Goal: Information Seeking & Learning: Learn about a topic

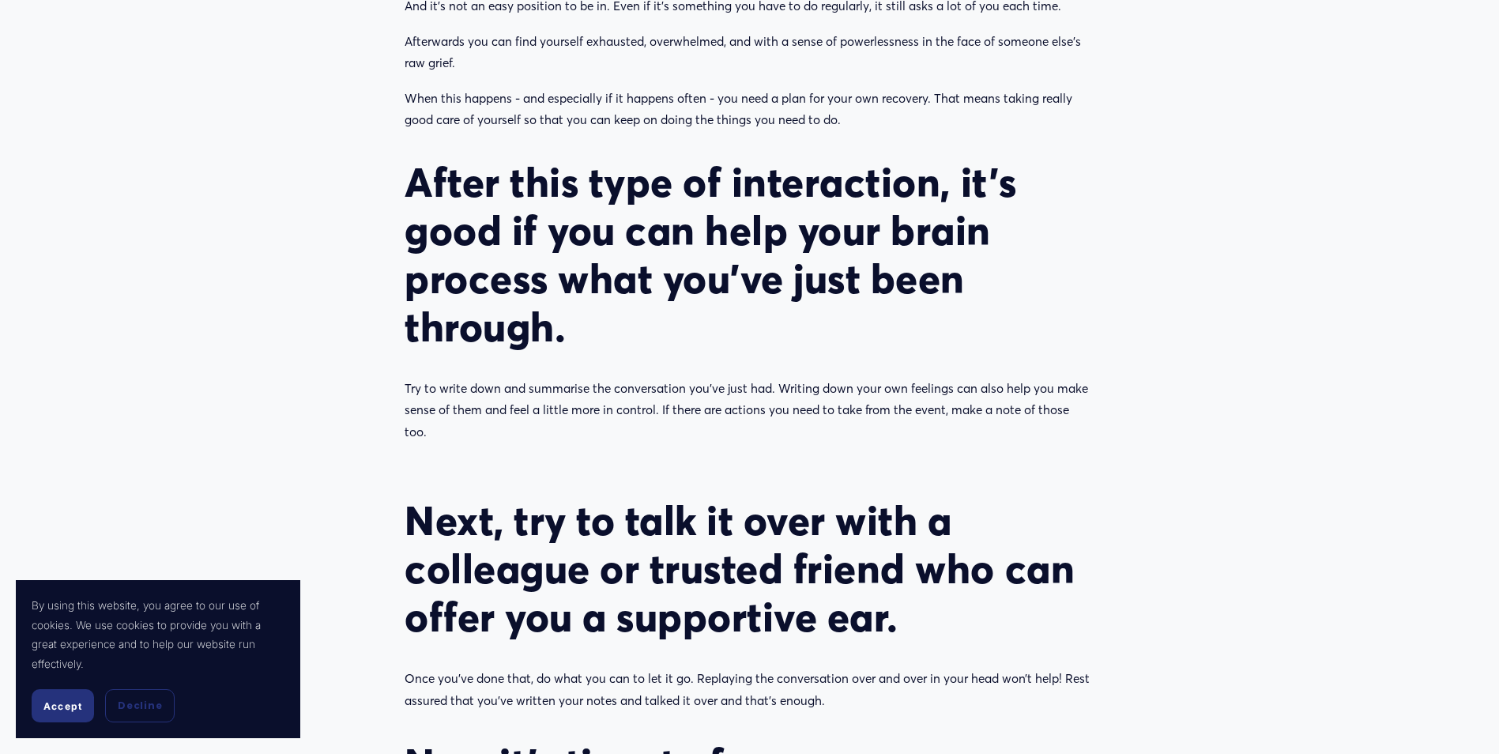
scroll to position [1343, 0]
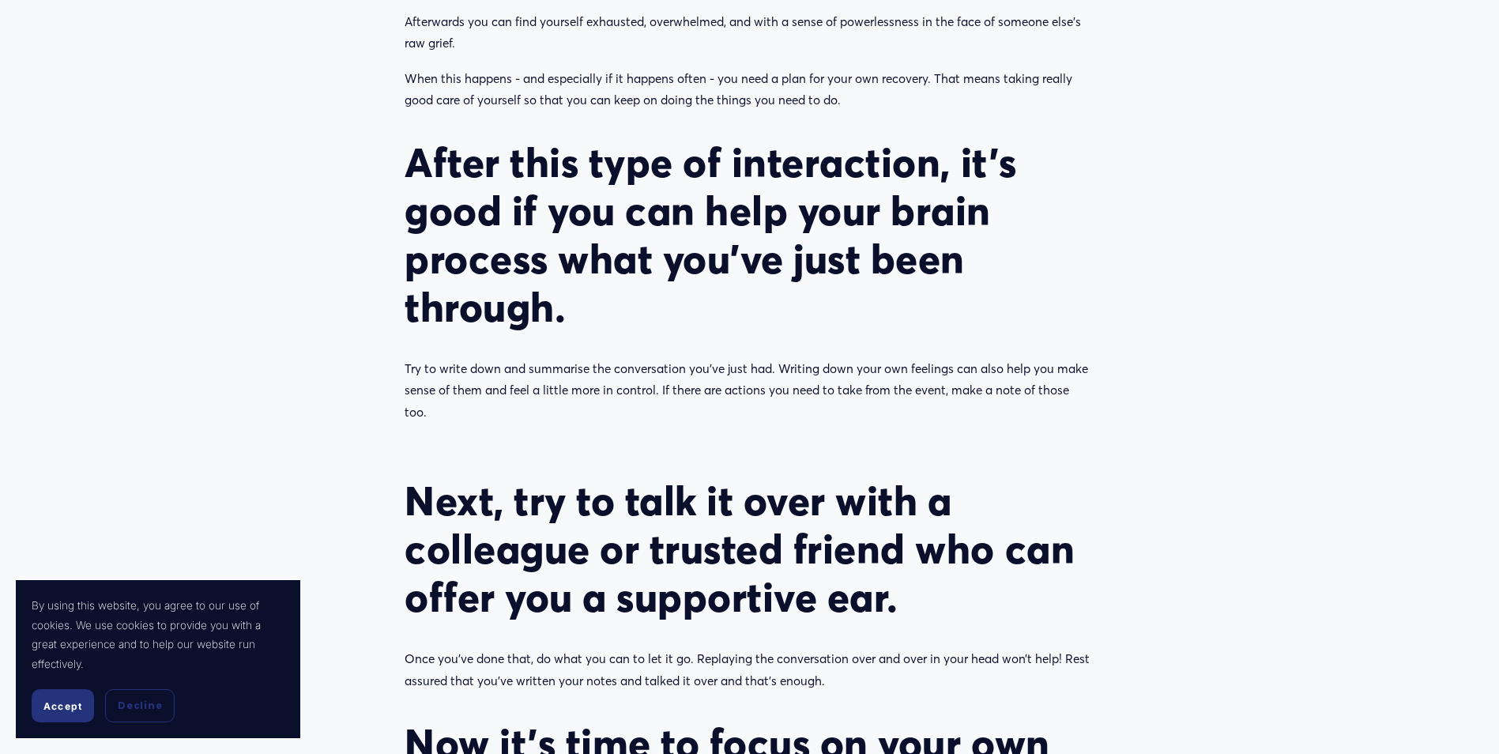
drag, startPoint x: 405, startPoint y: 160, endPoint x: 604, endPoint y: 291, distance: 238.0
click at [604, 291] on h2 "After this type of interaction, it’s good if you can help your brain process wh…" at bounding box center [750, 234] width 690 height 193
copy h2 "After this type of interaction, it’s good if you can help your brain process wh…"
drag, startPoint x: 403, startPoint y: 499, endPoint x: 914, endPoint y: 591, distance: 519.5
click at [914, 591] on div "Next, try to talk it over with a colleague or trusted friend who can offer you …" at bounding box center [749, 759] width 717 height 593
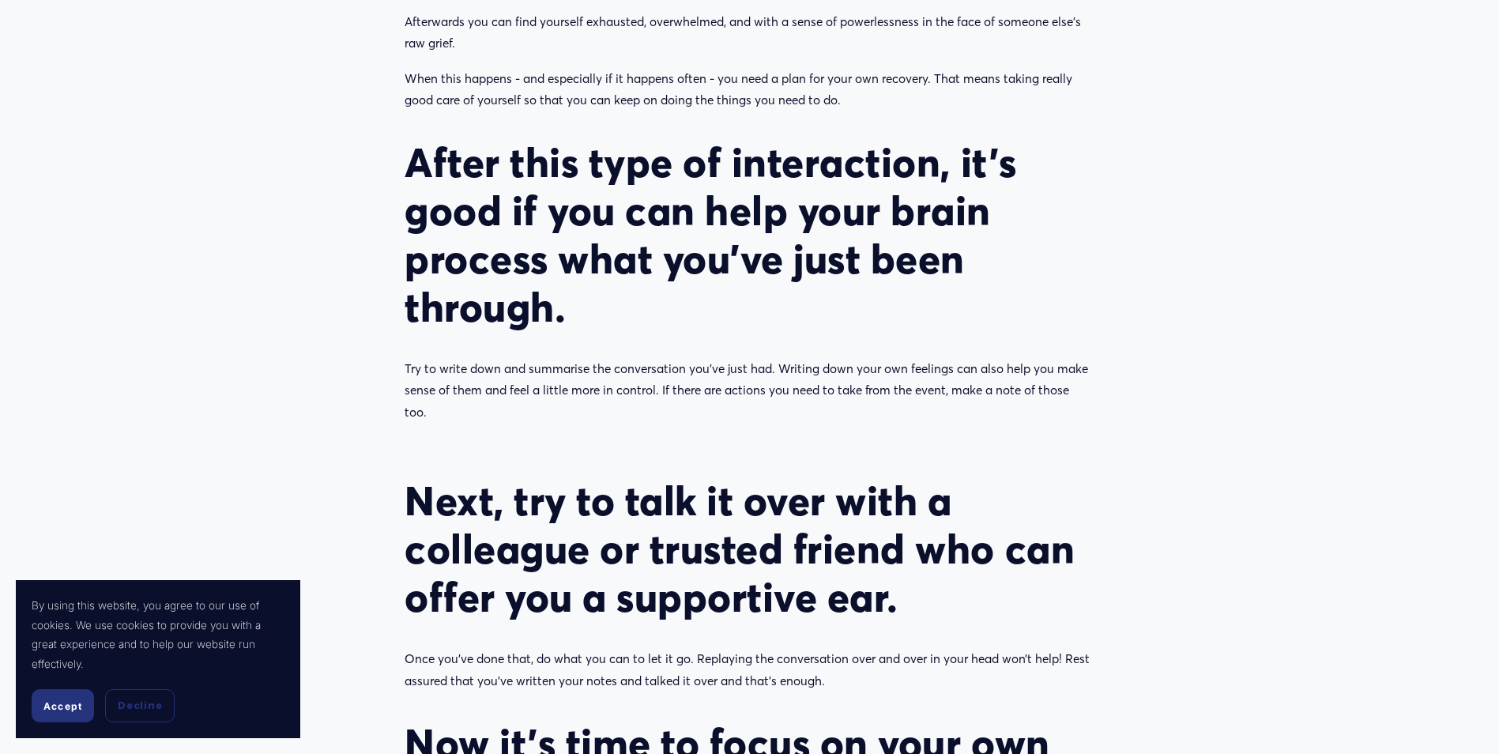
copy h2 "Next, try to talk it over with a colleague or trusted friend who can offer you …"
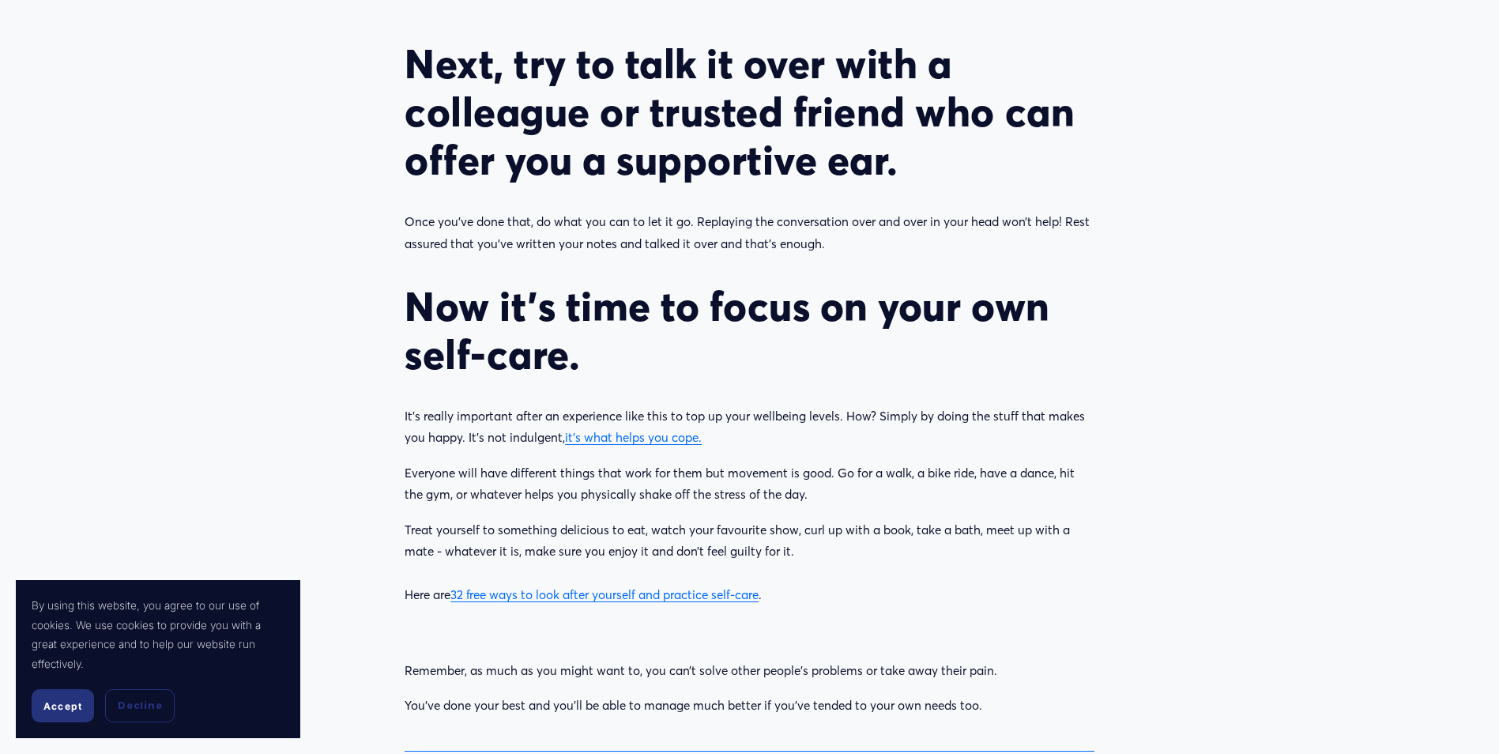
scroll to position [1818, 0]
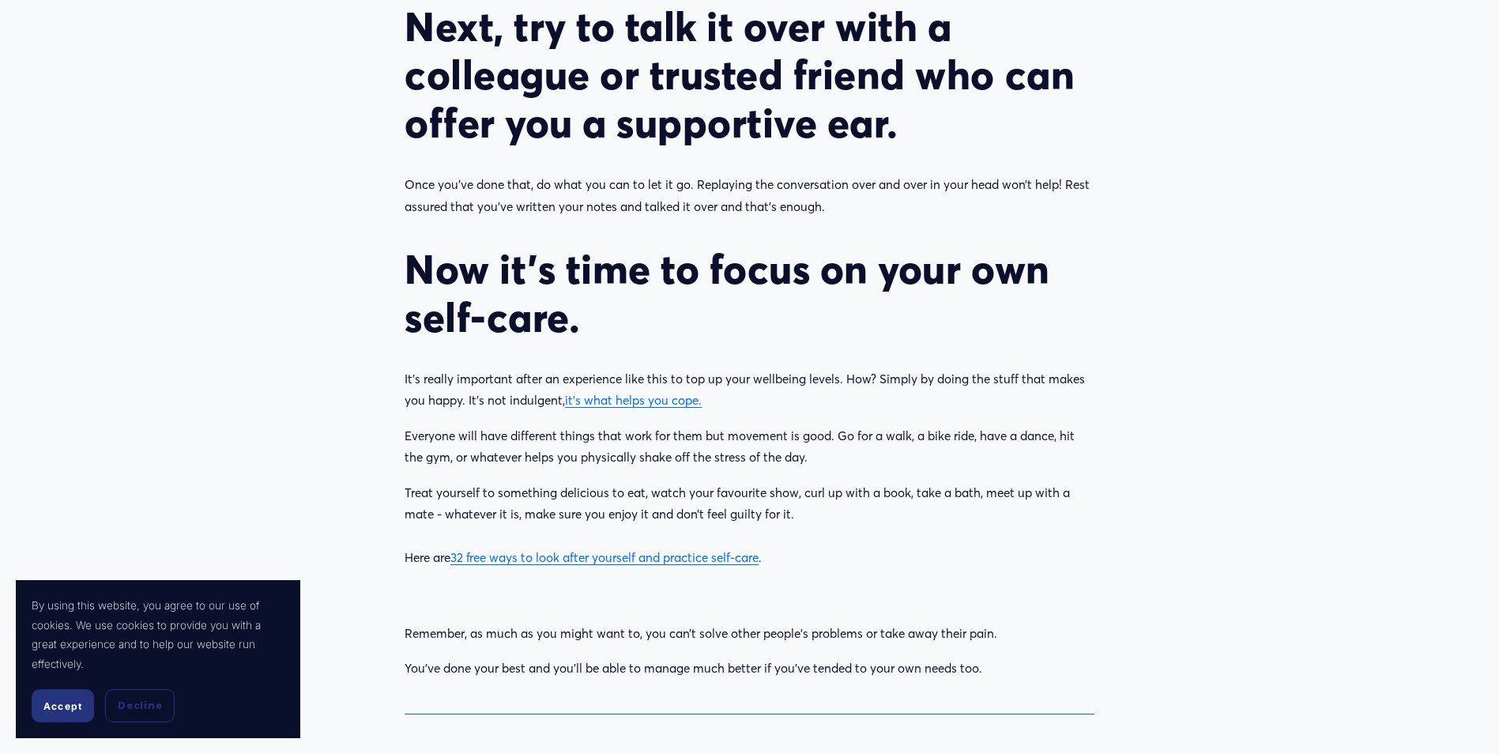
drag, startPoint x: 408, startPoint y: 269, endPoint x: 713, endPoint y: 322, distance: 309.6
click at [713, 322] on h2 "Now it’s time to focus on your own self-care." at bounding box center [750, 293] width 690 height 96
copy h2 "Now it’s time to focus on your own self-care."
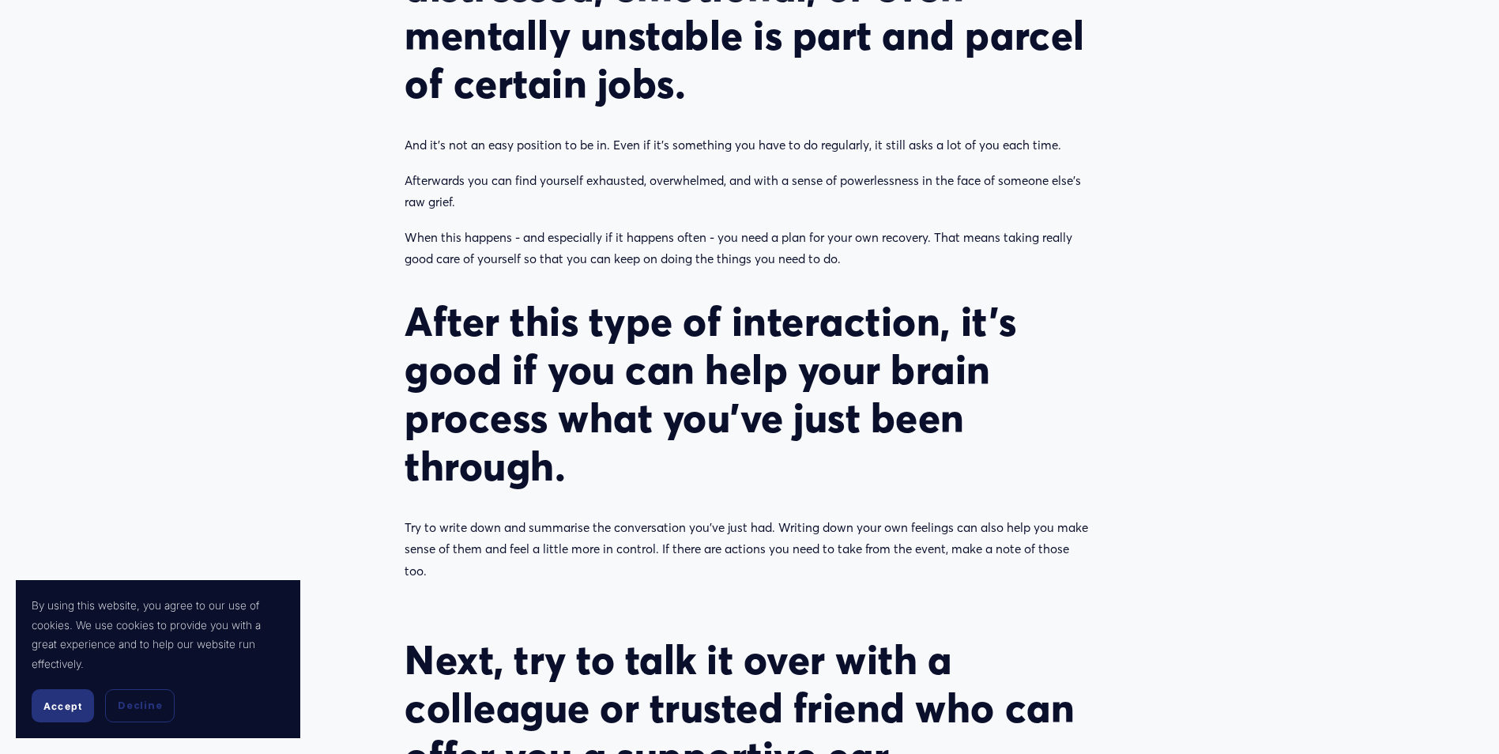
scroll to position [1264, 0]
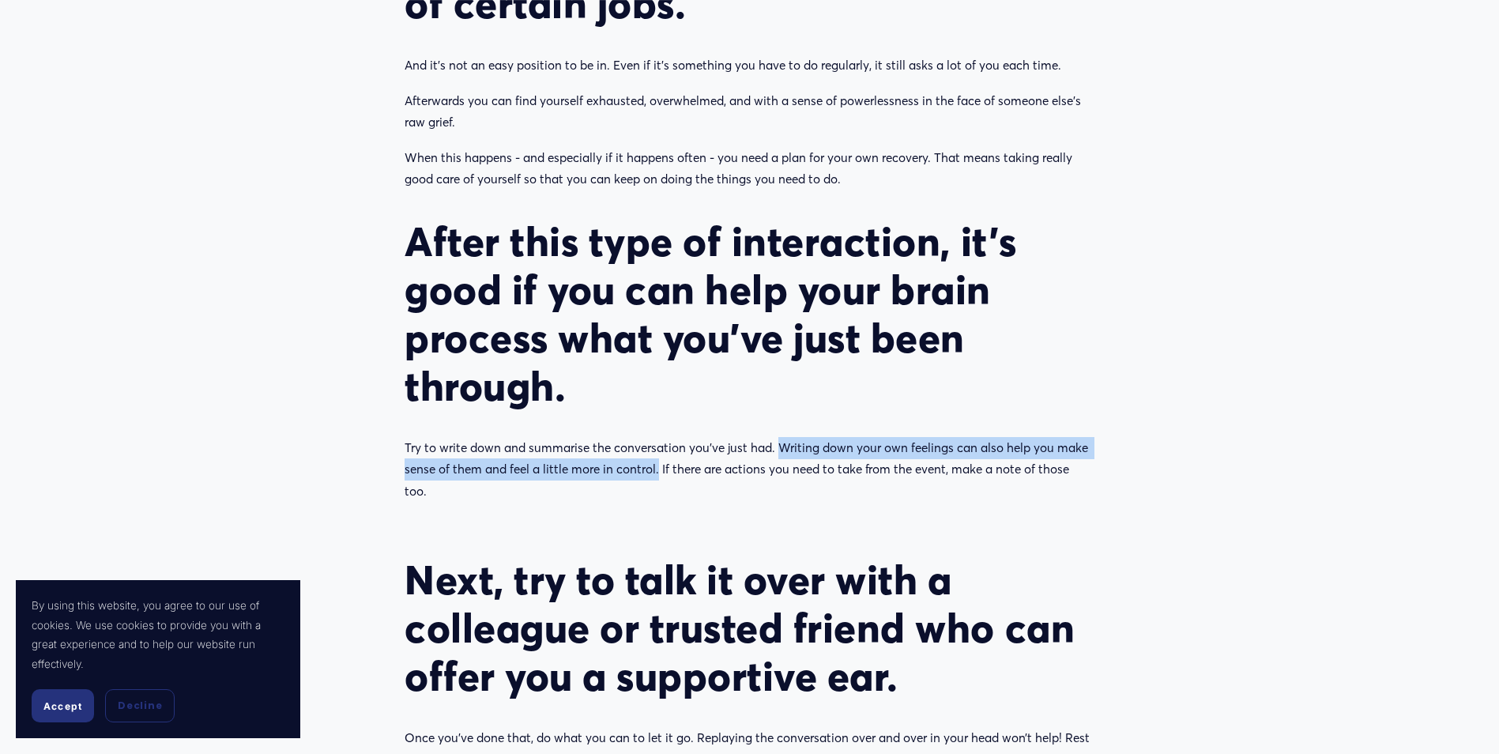
drag, startPoint x: 777, startPoint y: 447, endPoint x: 659, endPoint y: 472, distance: 120.3
click at [659, 472] on p "Try to write down and summarise the conversation you’ve just had. Writing down …" at bounding box center [750, 470] width 690 height 66
copy p "Writing down your own feelings can also help you make sense of them and feel a …"
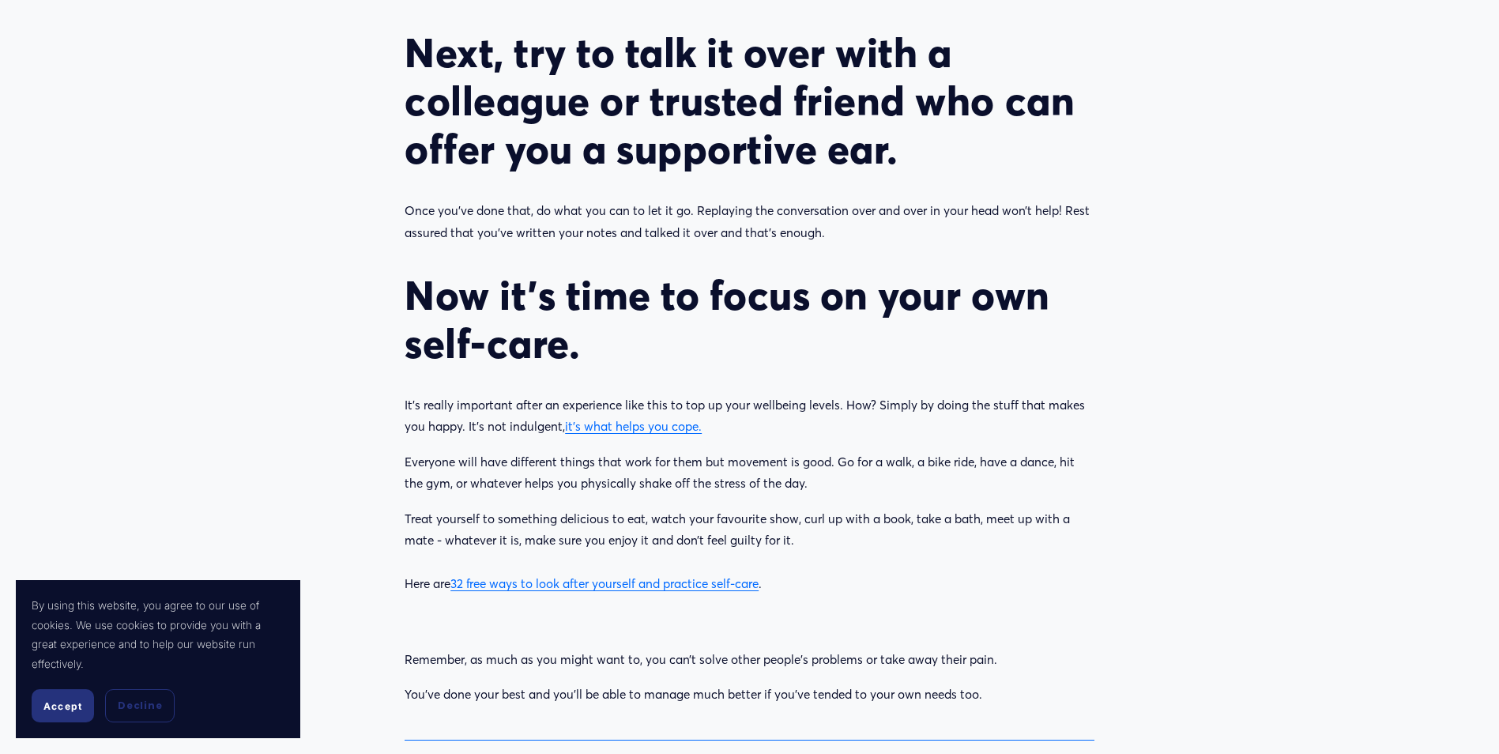
scroll to position [1818, 0]
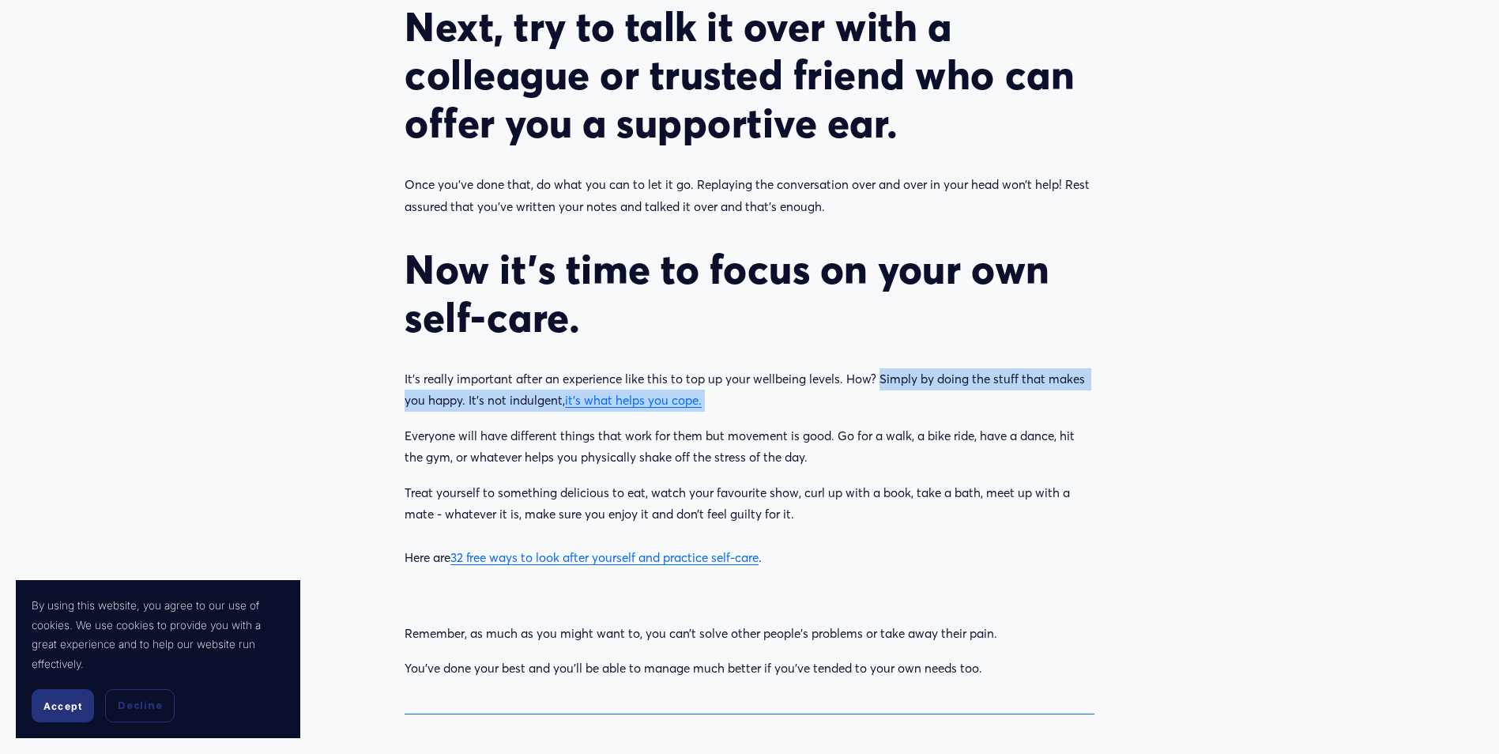
drag, startPoint x: 880, startPoint y: 379, endPoint x: 877, endPoint y: 394, distance: 15.3
click at [877, 394] on p "It’s really important after an experience like this to top up your wellbeing le…" at bounding box center [750, 389] width 690 height 43
copy p "Simply by doing the stuff that makes you happy. It’s not indulgent, it’s what h…"
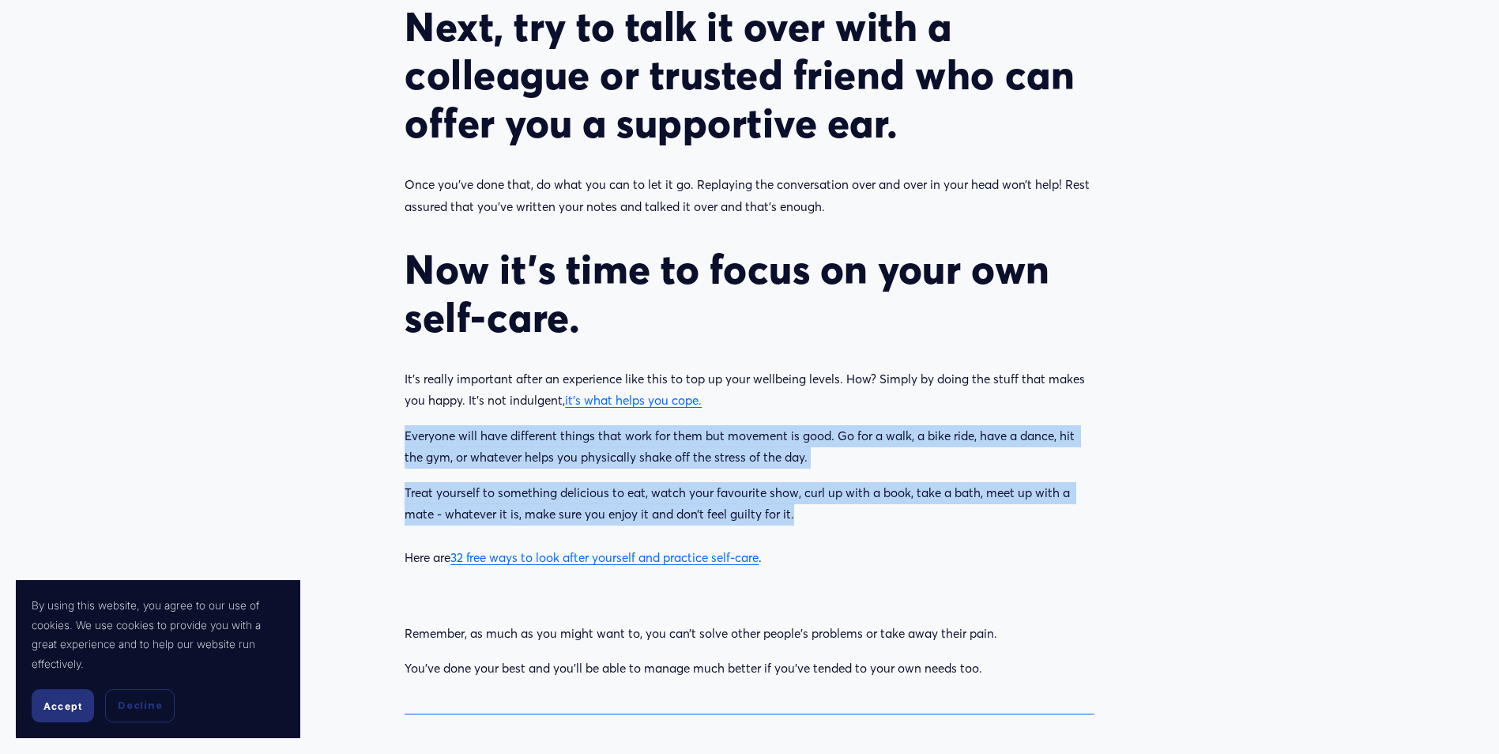
drag, startPoint x: 405, startPoint y: 432, endPoint x: 832, endPoint y: 511, distance: 434.6
click at [832, 511] on div "Next, try to talk it over with a colleague or trusted friend who can offer you …" at bounding box center [750, 285] width 690 height 566
copy div "Everyone will have different things that work for them but movement is good. Go…"
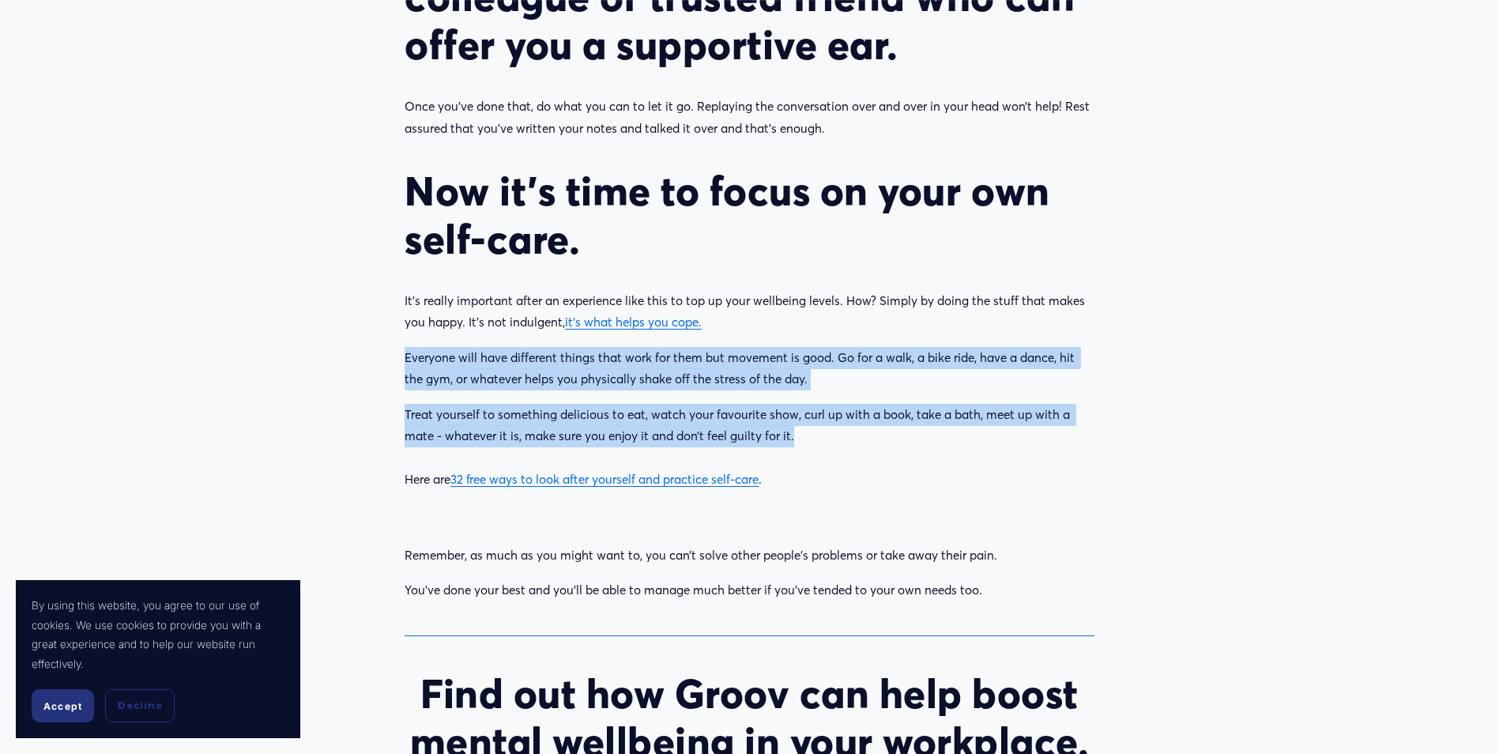
scroll to position [1897, 0]
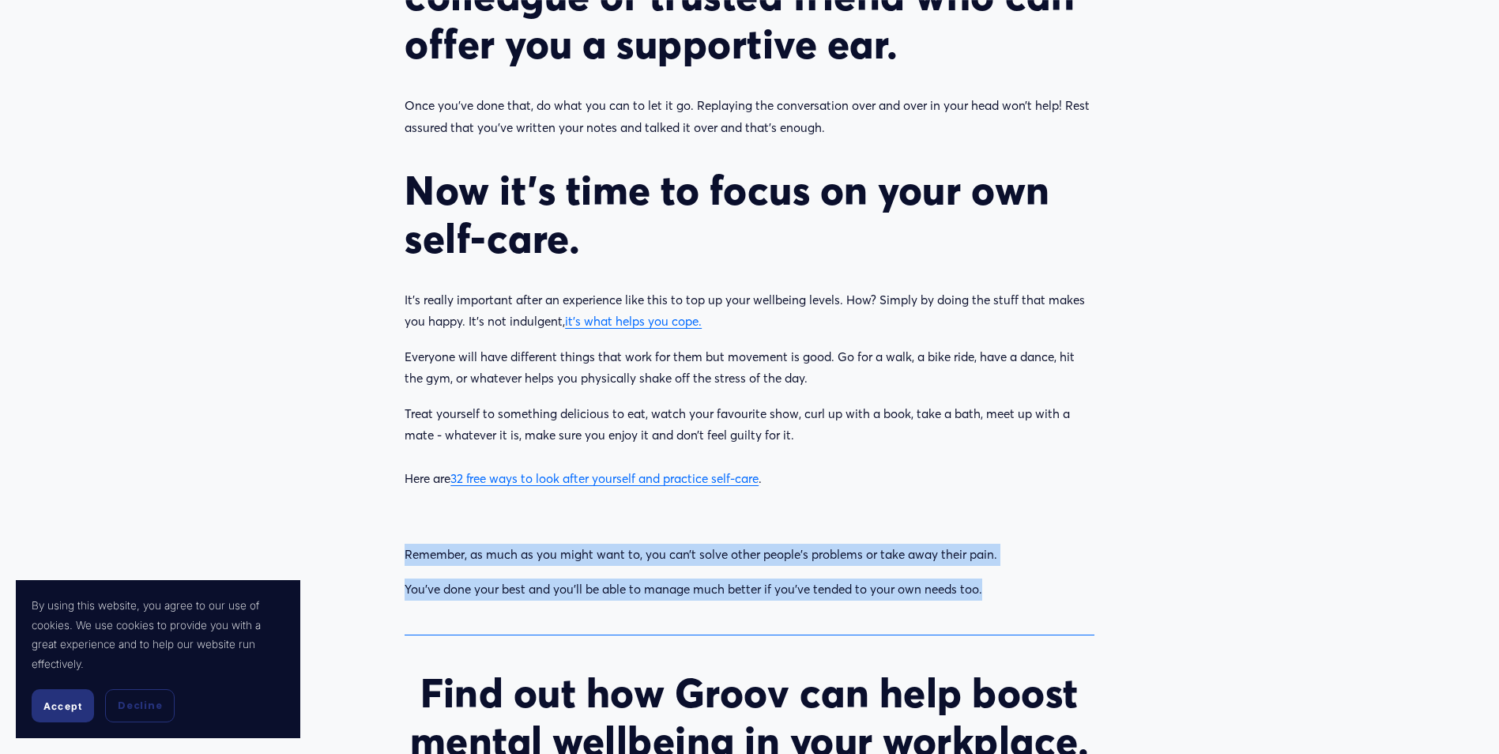
drag, startPoint x: 409, startPoint y: 555, endPoint x: 1012, endPoint y: 583, distance: 603.6
click at [1012, 583] on div "Remember, as much as you might want to, you can’t solve other people’s problems…" at bounding box center [750, 572] width 690 height 57
copy div "Remember, as much as you might want to, you can’t solve other people’s problems…"
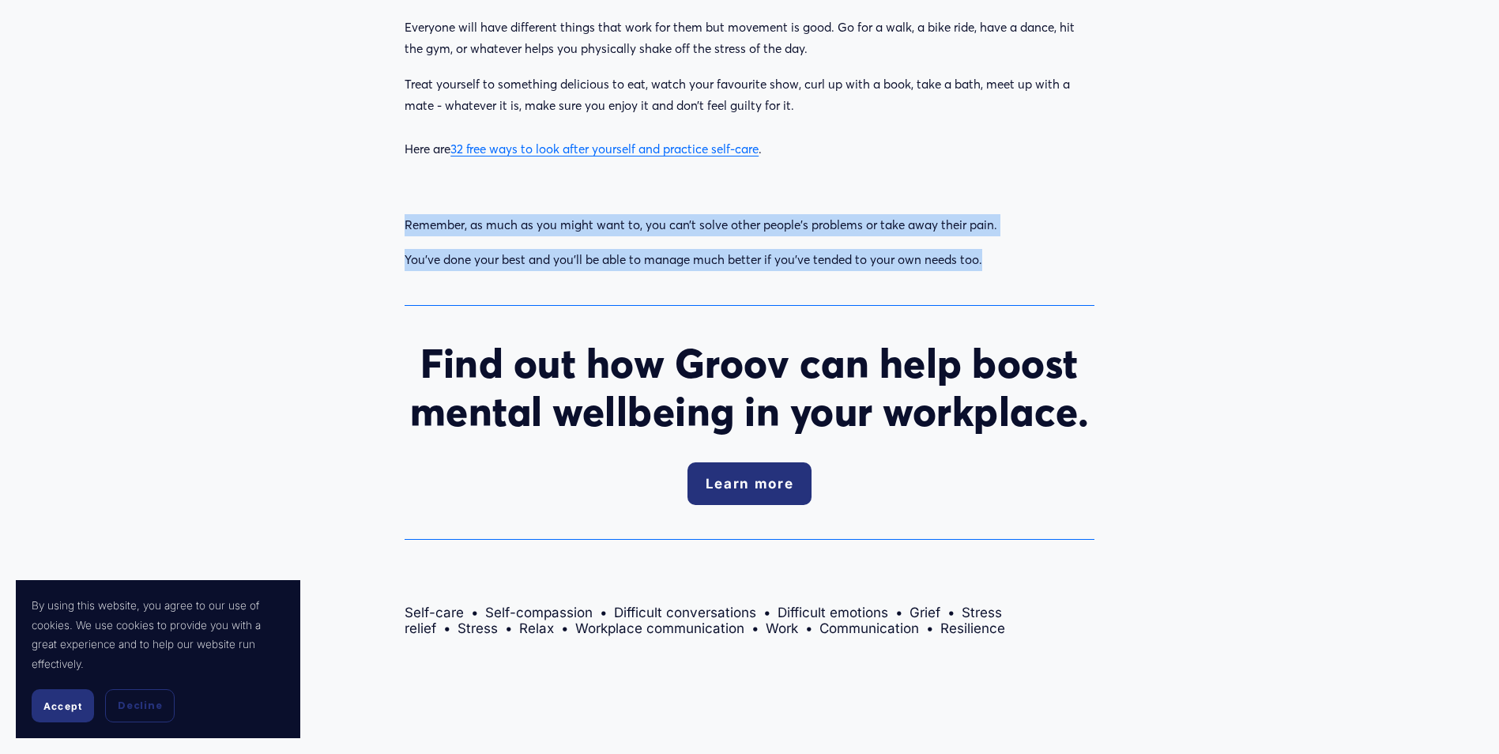
scroll to position [2292, 0]
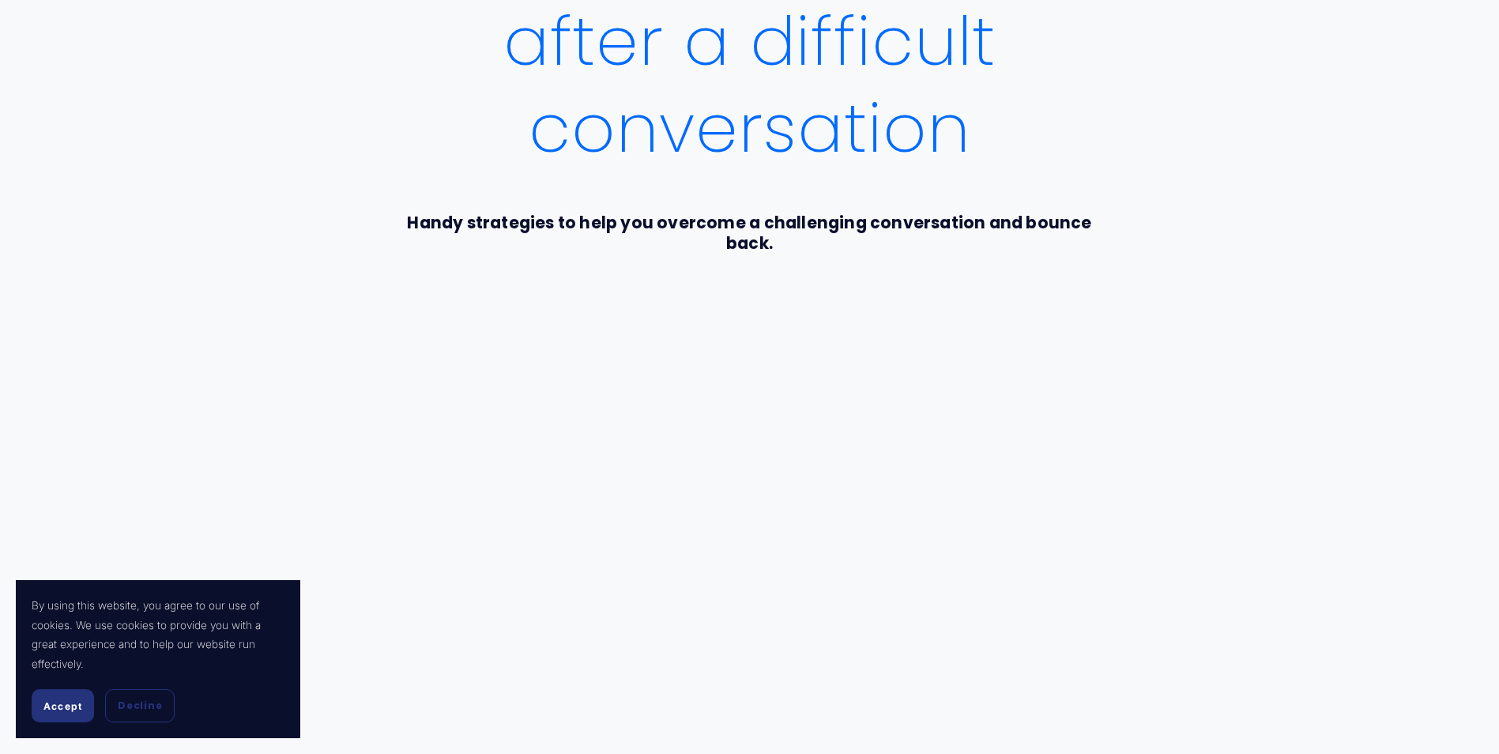
scroll to position [79, 0]
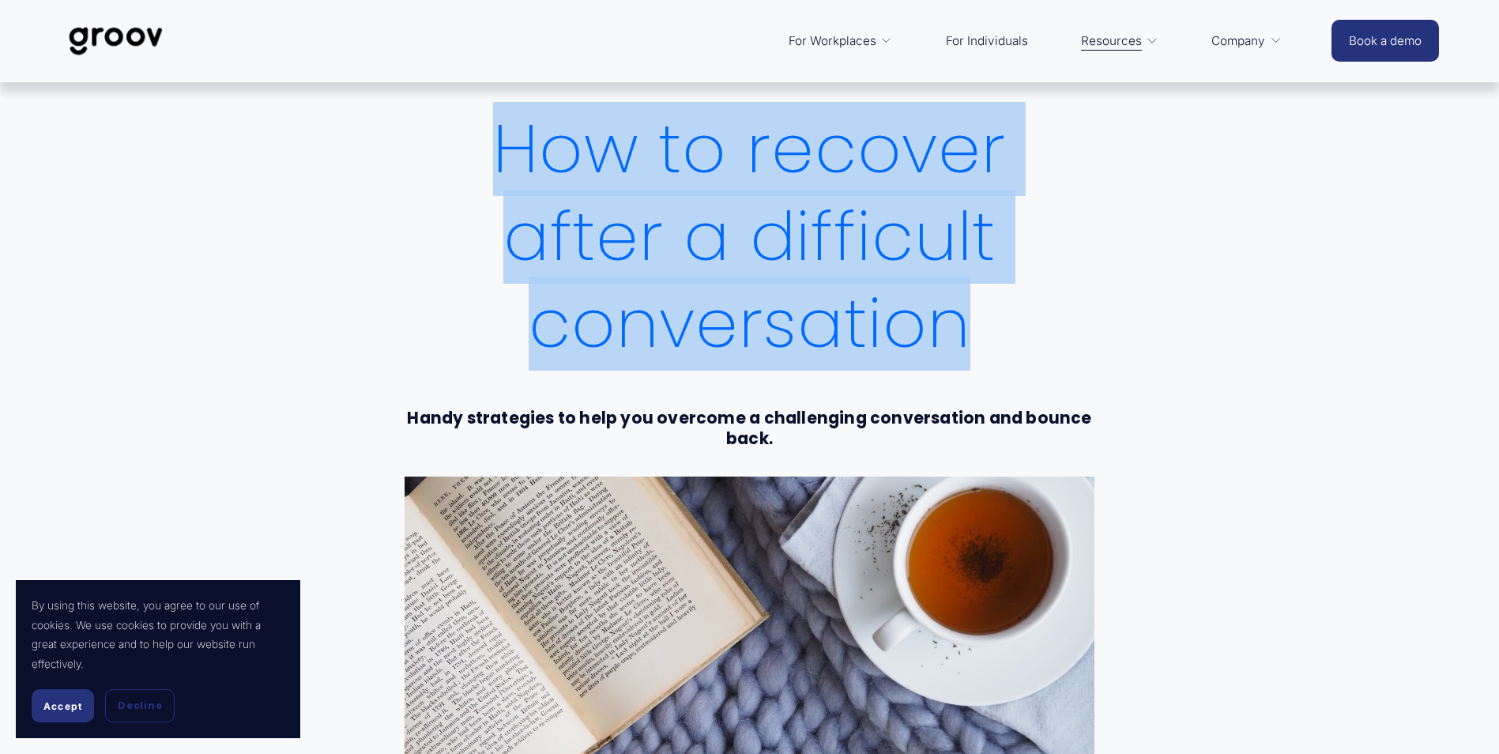
drag, startPoint x: 410, startPoint y: 152, endPoint x: 967, endPoint y: 297, distance: 575.8
click at [967, 297] on h1 "How to recover after a difficult conversation" at bounding box center [750, 237] width 690 height 262
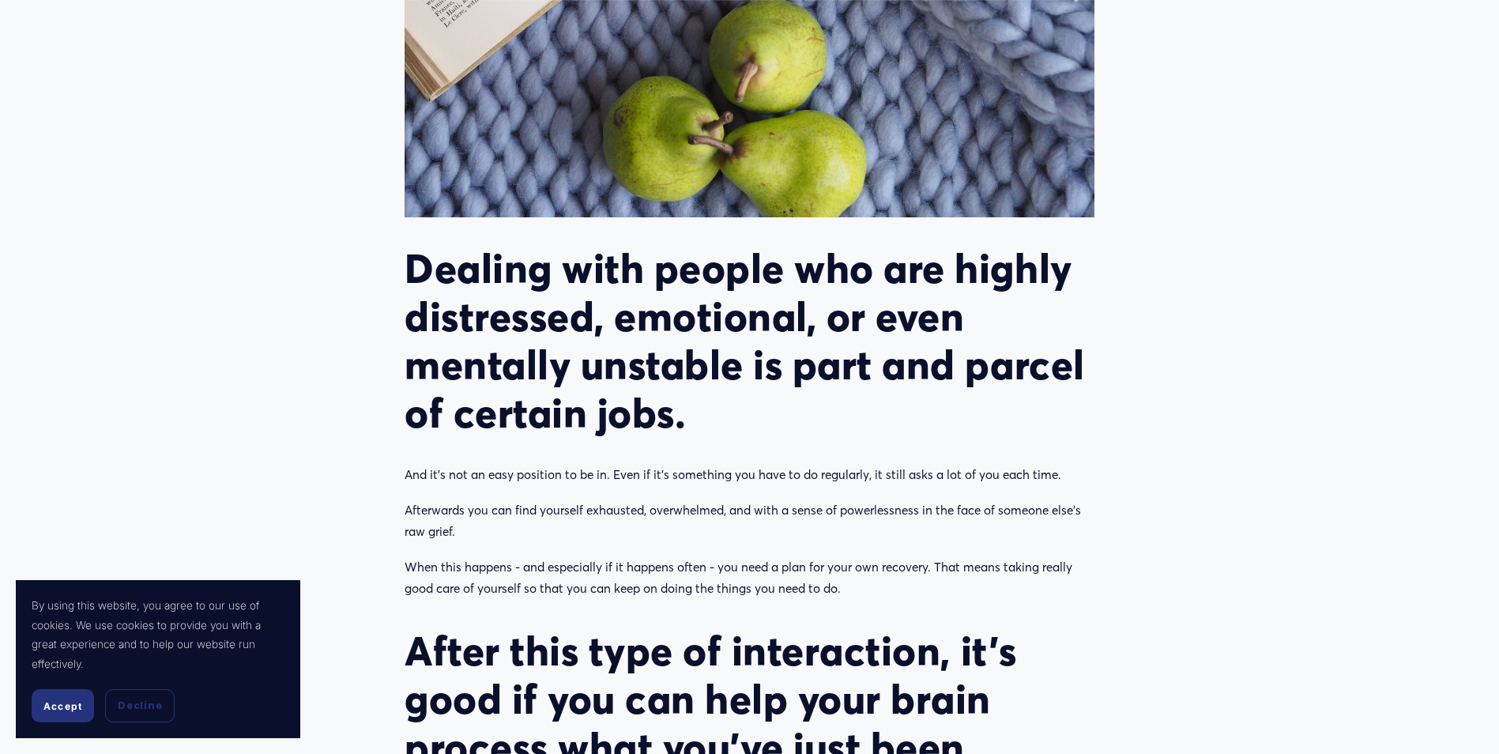
scroll to position [869, 0]
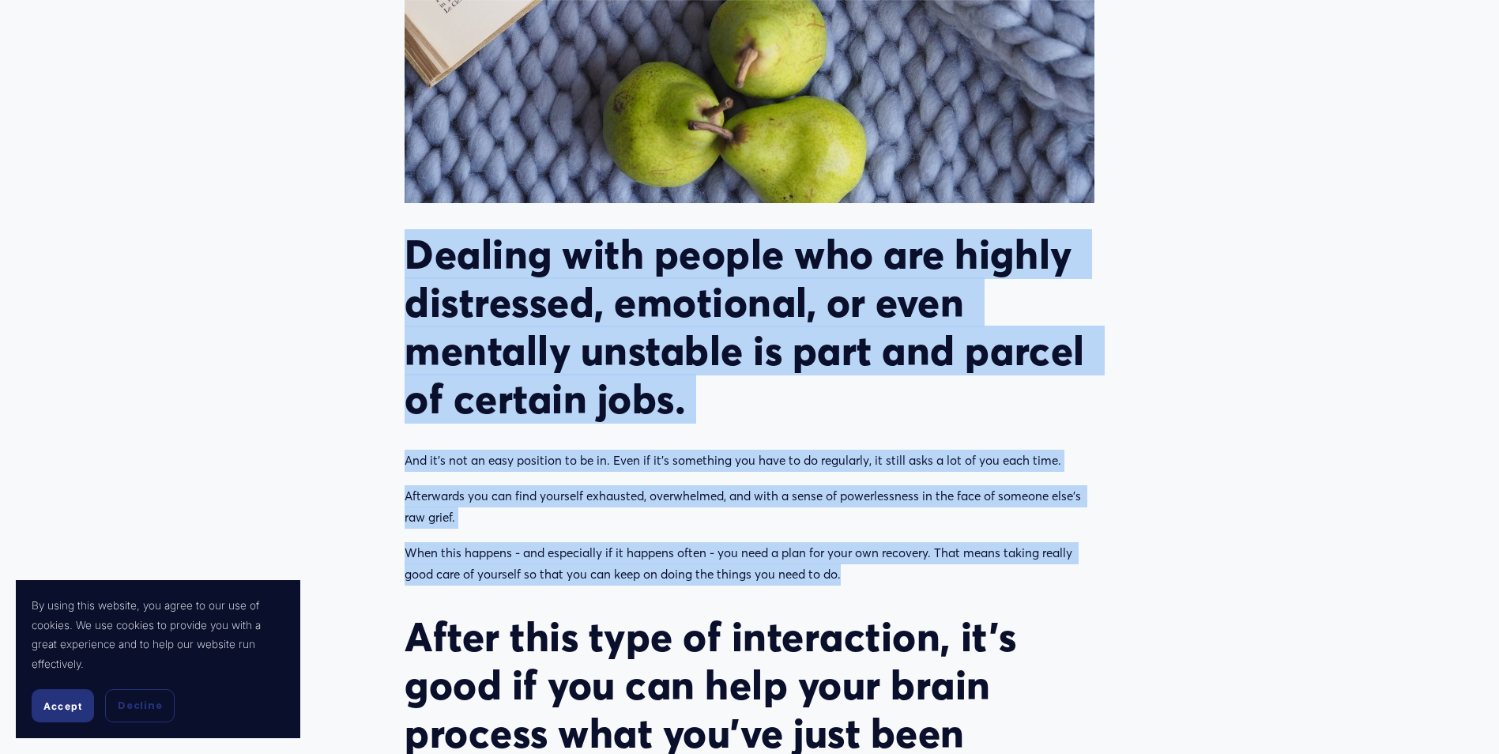
drag, startPoint x: 411, startPoint y: 254, endPoint x: 927, endPoint y: 568, distance: 603.9
click at [927, 568] on div "Dealing with people who are highly distressed, emotional, or even mentally unst…" at bounding box center [750, 563] width 690 height 667
copy div "Dealing with people who are highly distressed, emotional, or even mentally unst…"
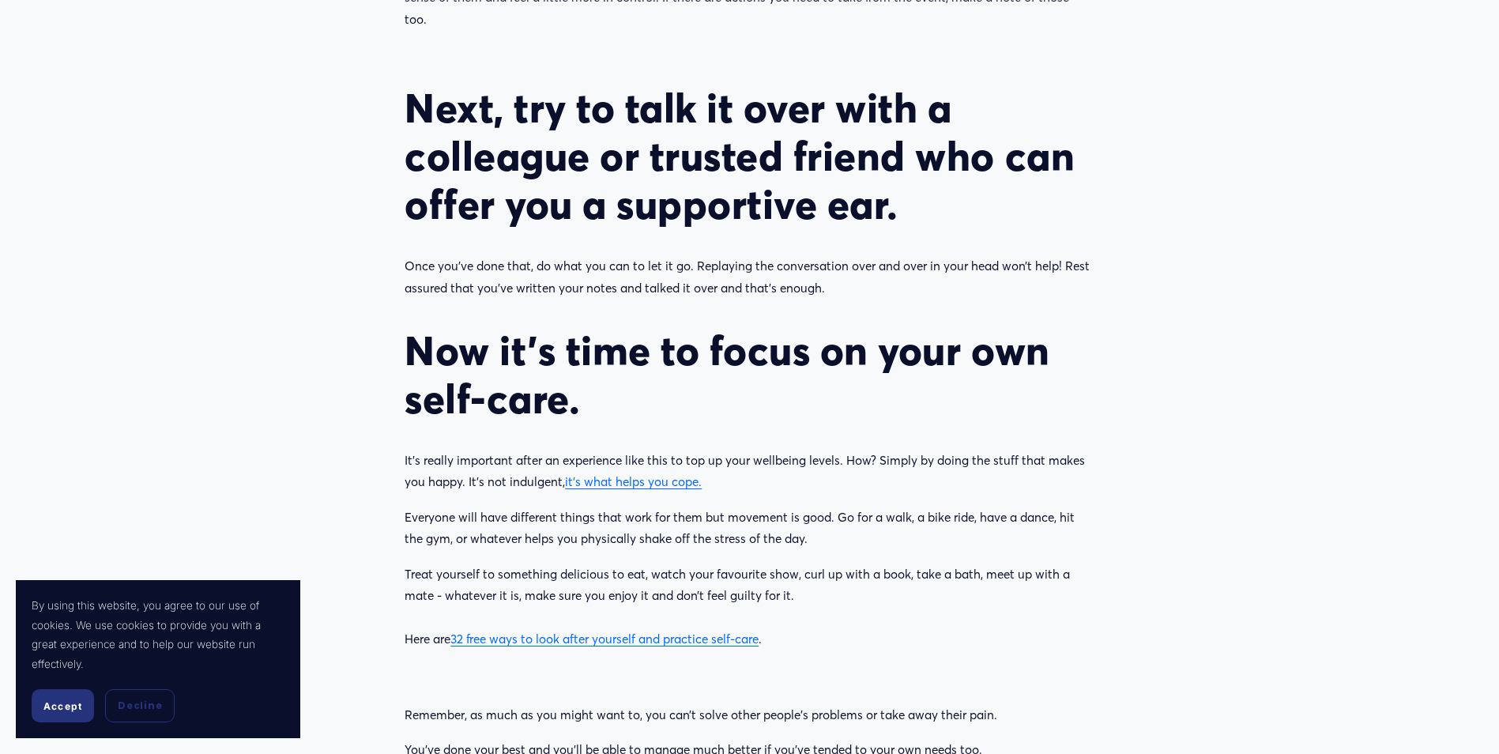
scroll to position [1739, 0]
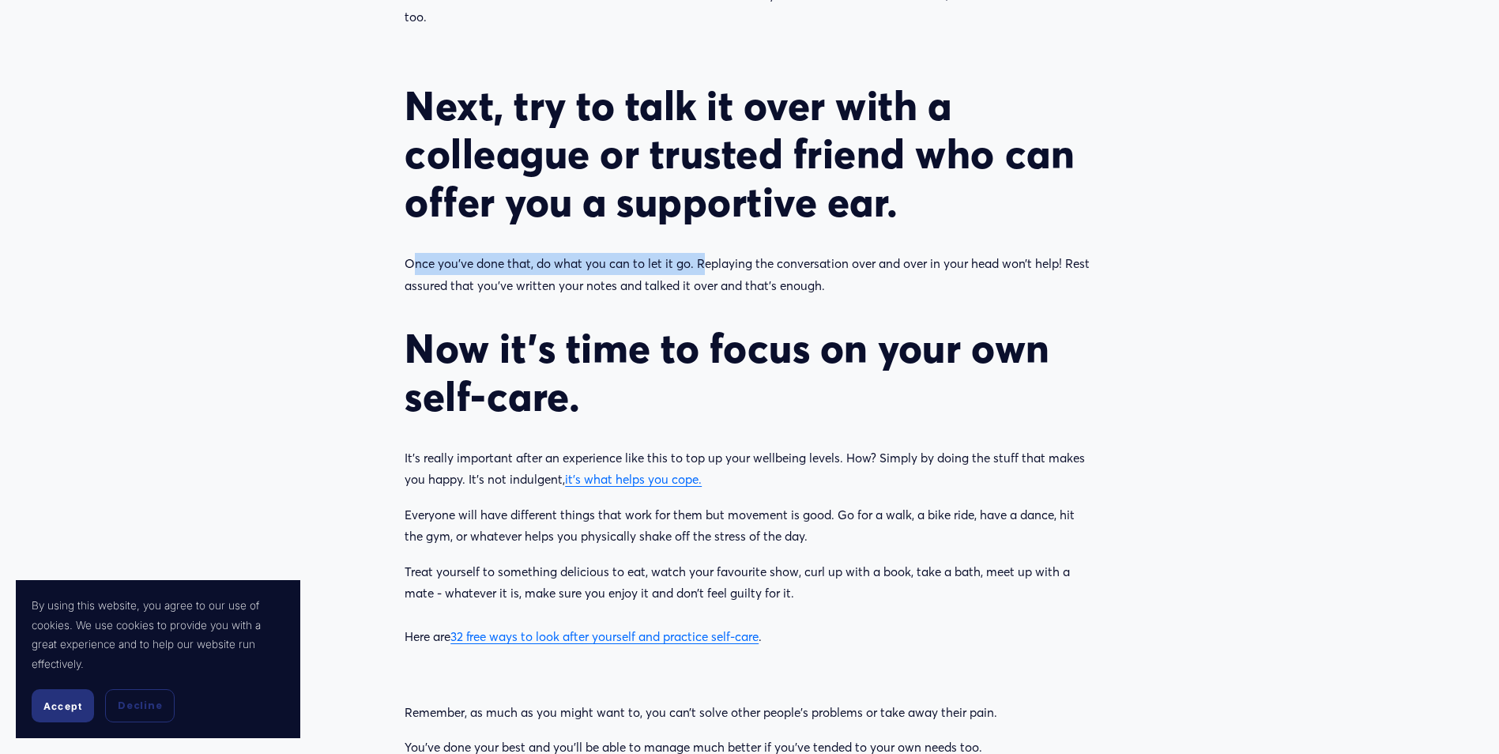
drag, startPoint x: 410, startPoint y: 266, endPoint x: 683, endPoint y: 273, distance: 272.8
click at [684, 273] on p "Once you’ve done that, do what you can to let it go. Replaying the conversation…" at bounding box center [750, 274] width 690 height 43
drag, startPoint x: 683, startPoint y: 273, endPoint x: 502, endPoint y: 273, distance: 181.0
click at [502, 273] on p "Once you’ve done that, do what you can to let it go. Replaying the conversation…" at bounding box center [750, 274] width 690 height 43
drag, startPoint x: 405, startPoint y: 262, endPoint x: 1067, endPoint y: 263, distance: 661.5
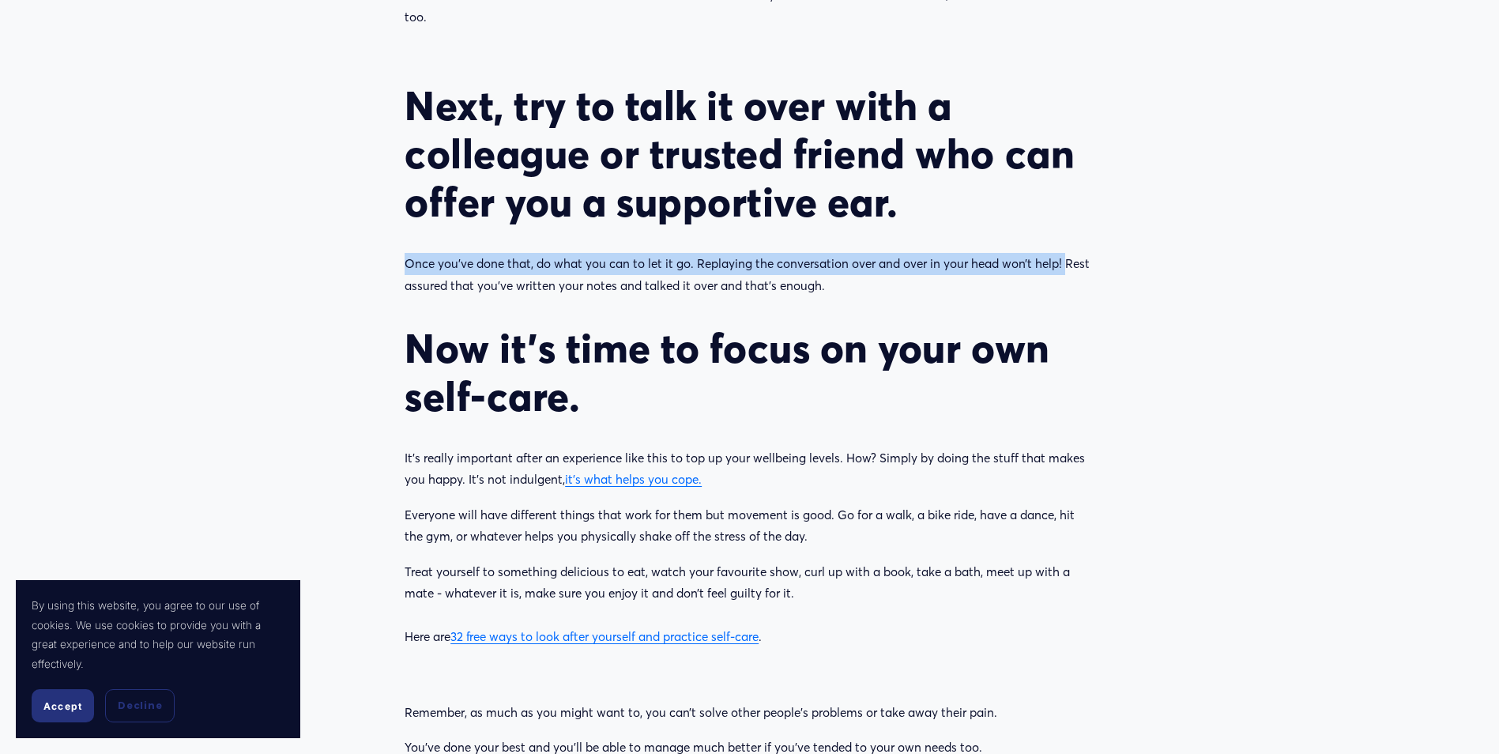
click at [1067, 263] on p "Once you’ve done that, do what you can to let it go. Replaying the conversation…" at bounding box center [750, 274] width 690 height 43
copy p "Once you’ve done that, do what you can to let it go. Replaying the conversation…"
